Goal: Register for event/course

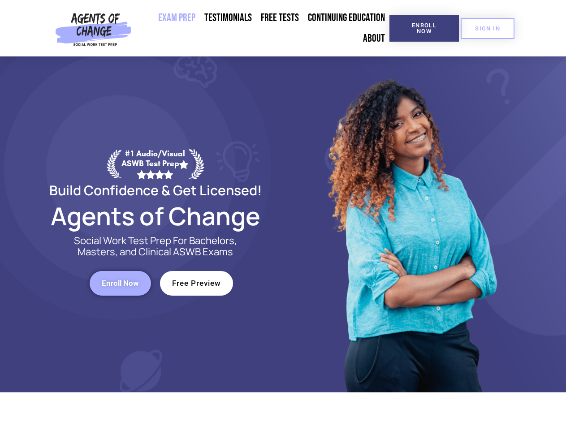
click at [283, 215] on div at bounding box center [411, 224] width 256 height 336
click at [424, 28] on span "Enroll Now" at bounding box center [424, 28] width 41 height 12
click at [488, 28] on span "SIGN IN" at bounding box center [487, 29] width 25 height 6
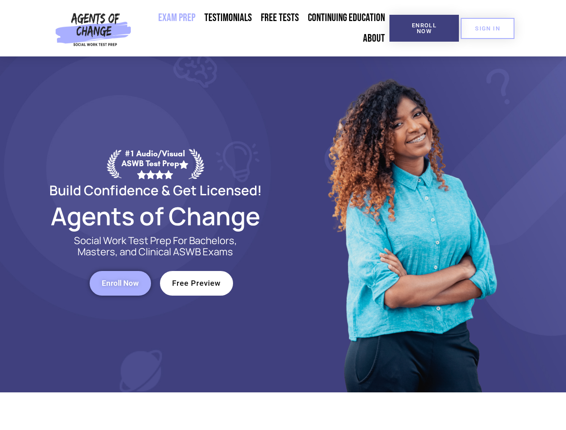
click at [120, 283] on span "Enroll Now" at bounding box center [120, 284] width 37 height 8
click at [196, 283] on span "Free Preview" at bounding box center [196, 284] width 49 height 8
